Goal: Task Accomplishment & Management: Complete application form

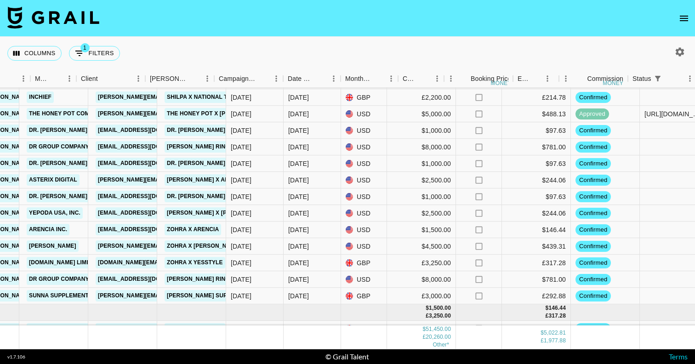
scroll to position [369, 522]
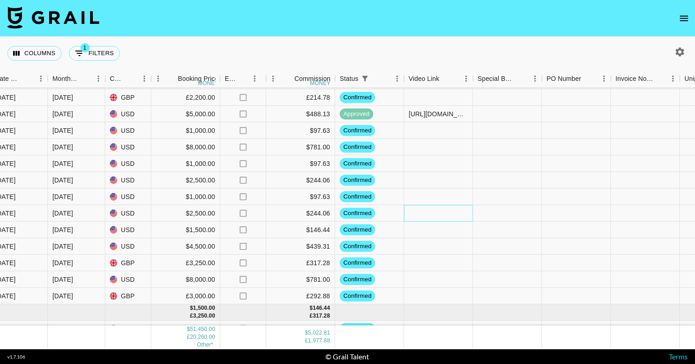
click at [440, 216] on div at bounding box center [438, 213] width 69 height 17
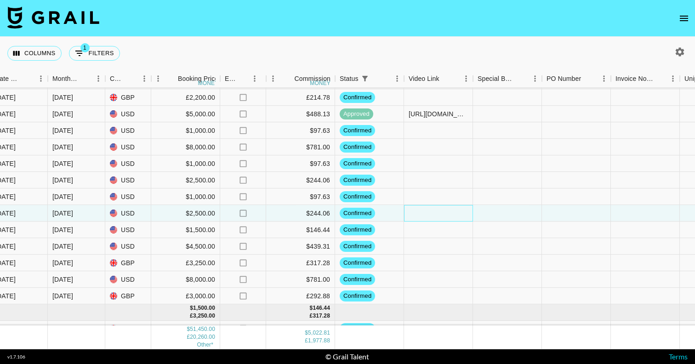
click at [440, 216] on div at bounding box center [438, 213] width 69 height 17
type input "[URL][DOMAIN_NAME]"
click at [506, 215] on div at bounding box center [507, 213] width 69 height 17
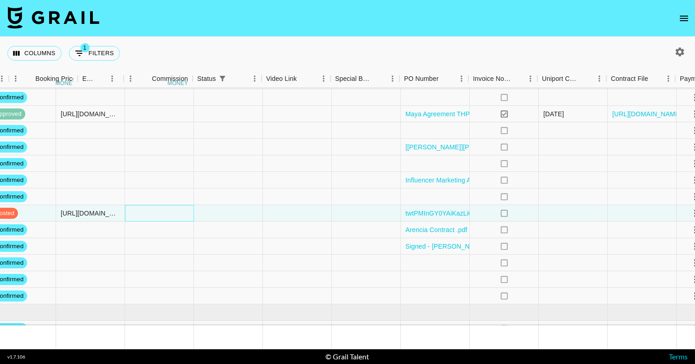
scroll to position [369, 889]
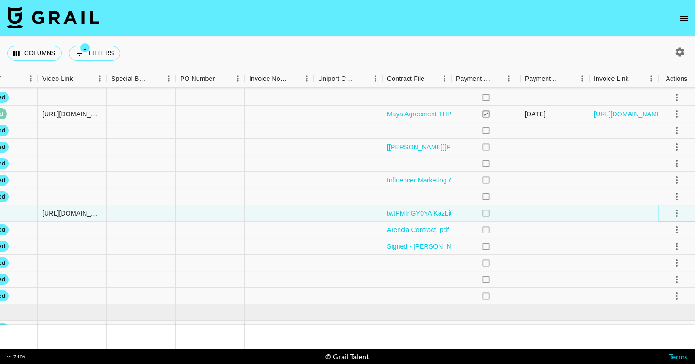
click at [676, 213] on icon "select merge strategy" at bounding box center [677, 213] width 2 height 7
click at [660, 302] on div "Approve" at bounding box center [657, 299] width 28 height 11
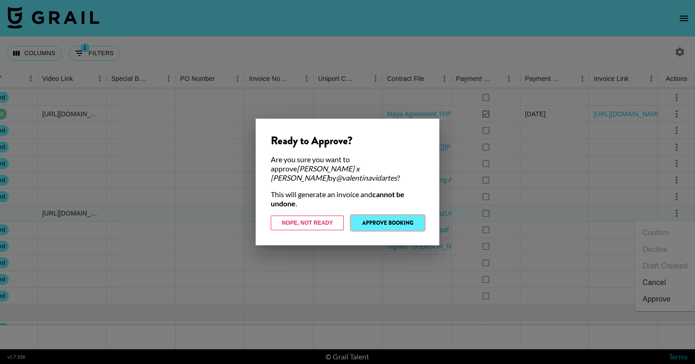
click at [398, 216] on button "Approve Booking" at bounding box center [387, 223] width 73 height 15
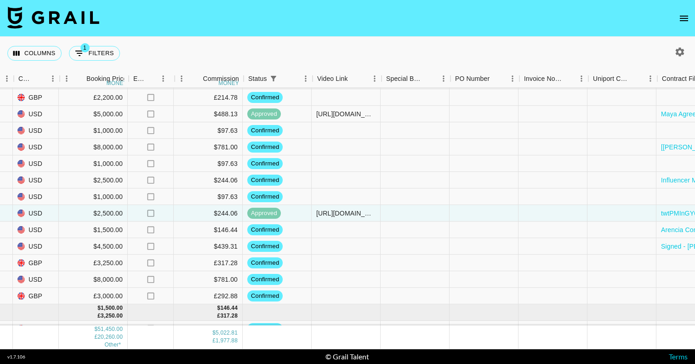
scroll to position [369, 616]
click at [366, 194] on div at bounding box center [345, 197] width 69 height 17
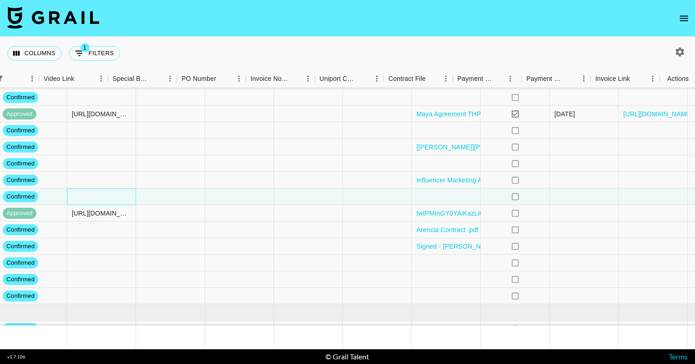
scroll to position [369, 859]
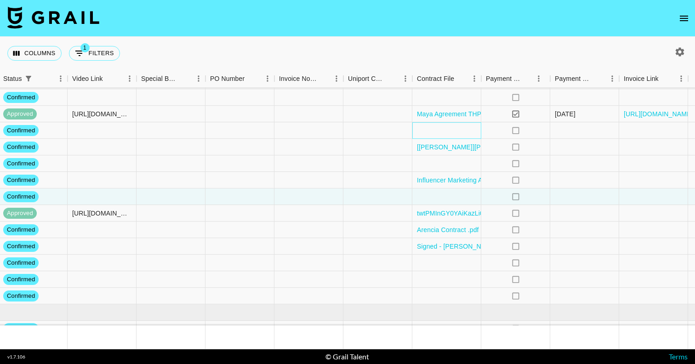
click at [436, 131] on div at bounding box center [447, 130] width 69 height 17
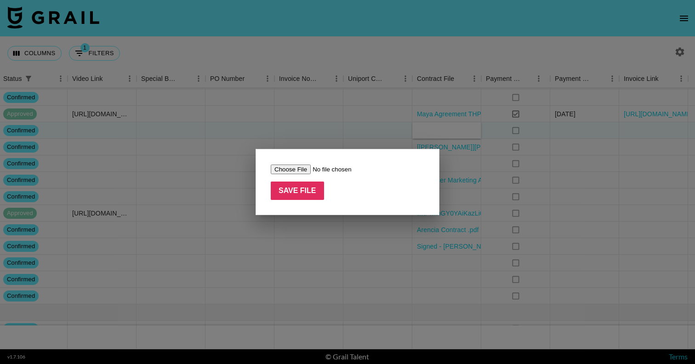
click at [281, 169] on input "file" at bounding box center [329, 170] width 116 height 10
type input "C:\fakepath\valentinavidartes - Dr. [PERSON_NAME] Content Collaboration Agreeme…"
click at [302, 194] on input "Save File" at bounding box center [297, 191] width 53 height 18
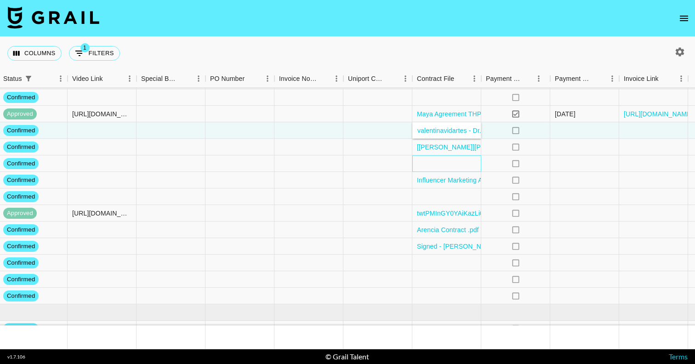
click at [460, 166] on div at bounding box center [447, 163] width 69 height 17
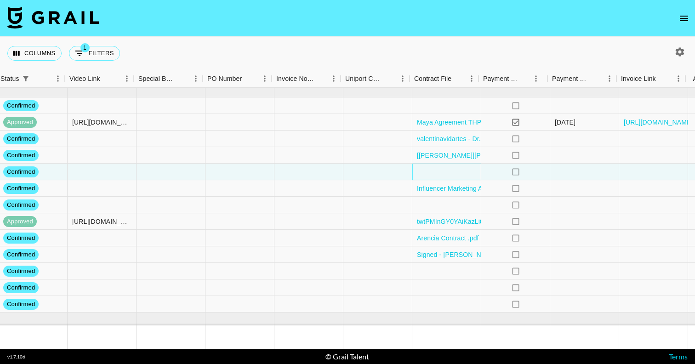
scroll to position [361, 862]
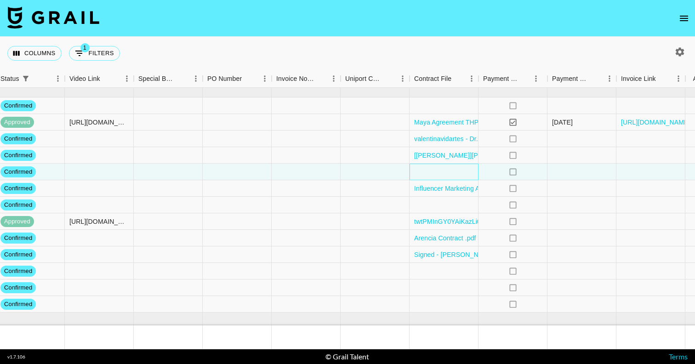
click at [445, 168] on div at bounding box center [444, 172] width 69 height 17
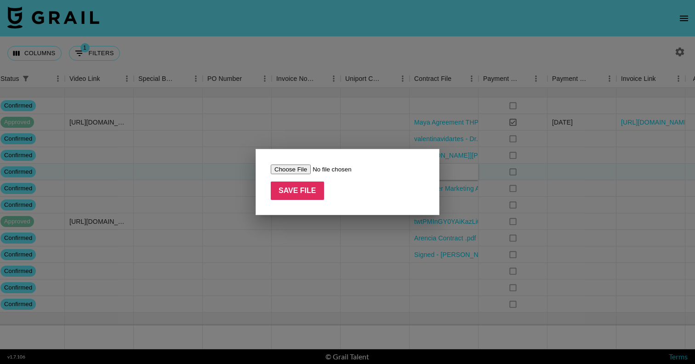
click at [290, 168] on input "file" at bounding box center [329, 170] width 116 height 10
type input "C:\fakepath\valentinavidartes - Dr. [PERSON_NAME] Content Collaboration Agreeme…"
click at [292, 194] on input "Save File" at bounding box center [297, 191] width 53 height 18
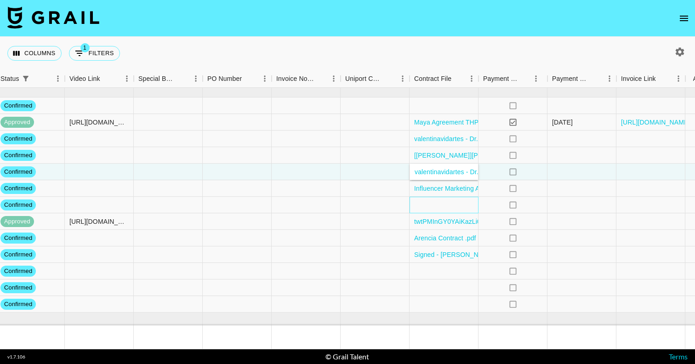
click at [466, 205] on div at bounding box center [444, 205] width 69 height 17
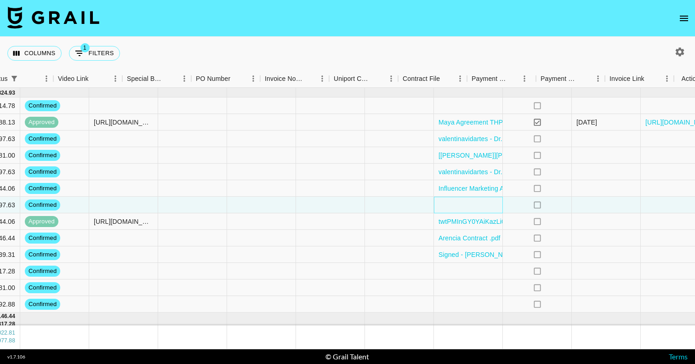
scroll to position [361, 889]
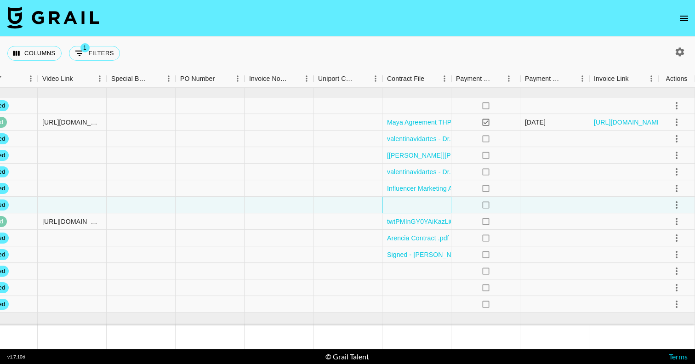
click at [419, 206] on div at bounding box center [417, 205] width 69 height 17
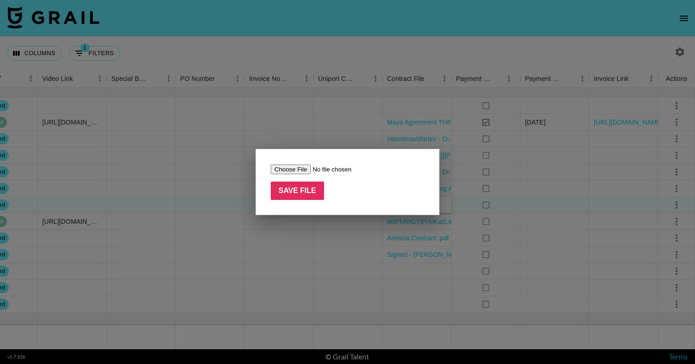
click at [282, 169] on input "file" at bounding box center [329, 170] width 116 height 10
type input "C:\fakepath\valentinavidartes - Dr. [PERSON_NAME] Content Collaboration Agreeme…"
click at [298, 189] on input "Save File" at bounding box center [297, 191] width 53 height 18
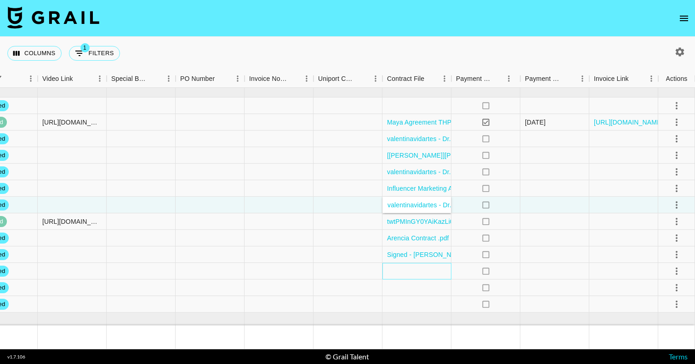
click at [417, 274] on div at bounding box center [417, 271] width 69 height 17
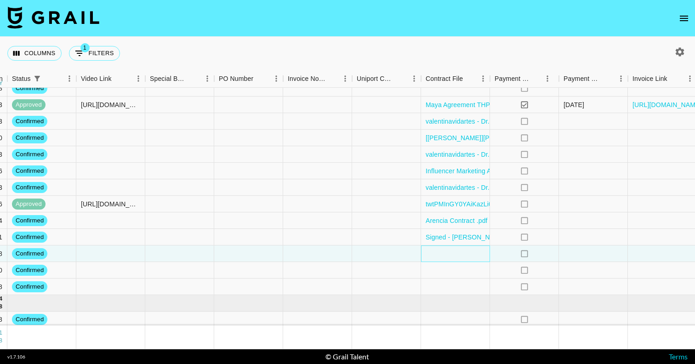
scroll to position [379, 868]
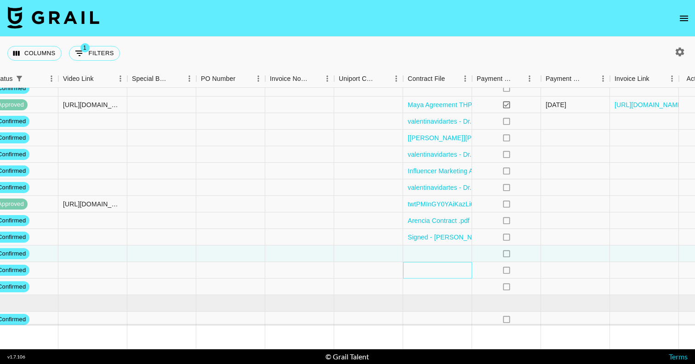
click at [437, 274] on div at bounding box center [437, 270] width 69 height 17
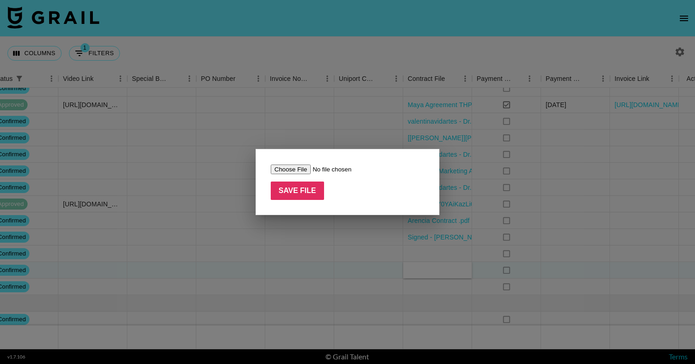
click at [301, 168] on input "file" at bounding box center [329, 170] width 116 height 10
type input "C:\fakepath\[PERSON_NAME] Ring Influencer Collaboration Agreement @zohra[1].pdf"
click at [310, 196] on input "Save File" at bounding box center [297, 191] width 53 height 18
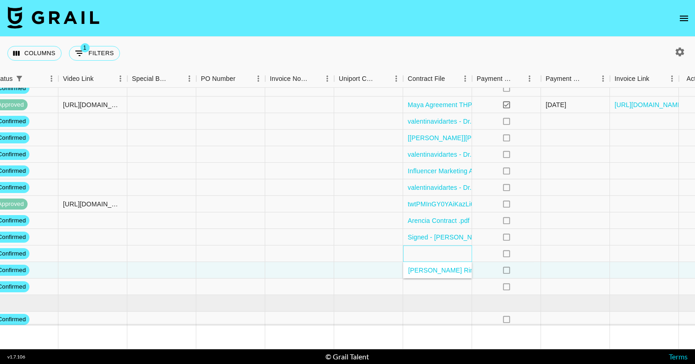
click at [461, 251] on div at bounding box center [437, 254] width 69 height 17
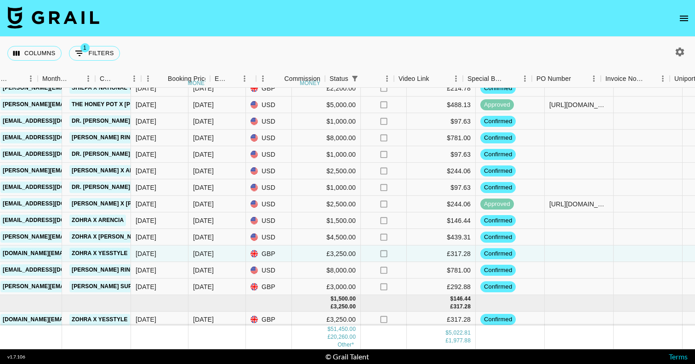
scroll to position [379, 318]
